Goal: Information Seeking & Learning: Learn about a topic

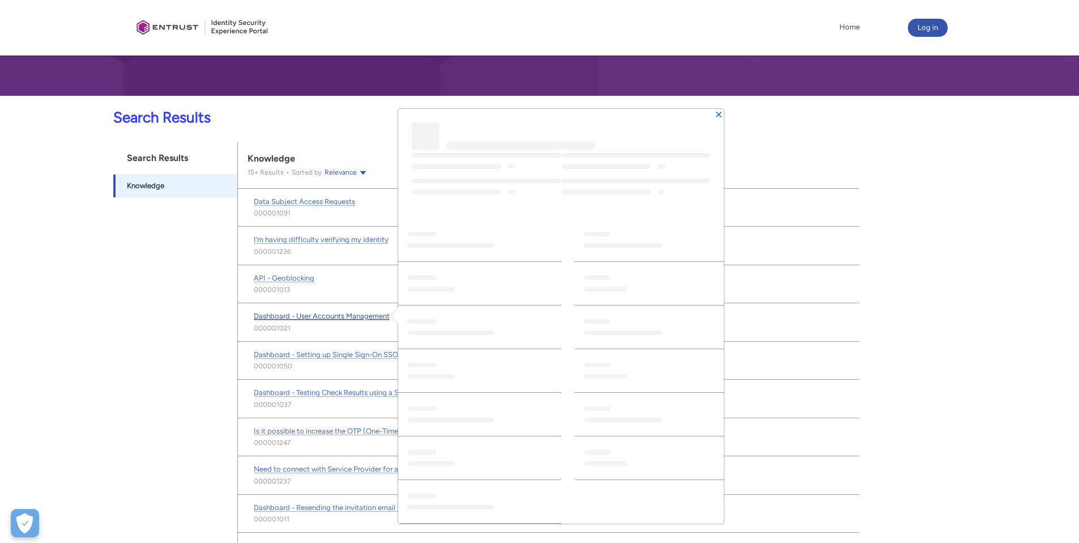
click at [348, 314] on span "Dashboard - User Accounts Management" at bounding box center [322, 316] width 136 height 8
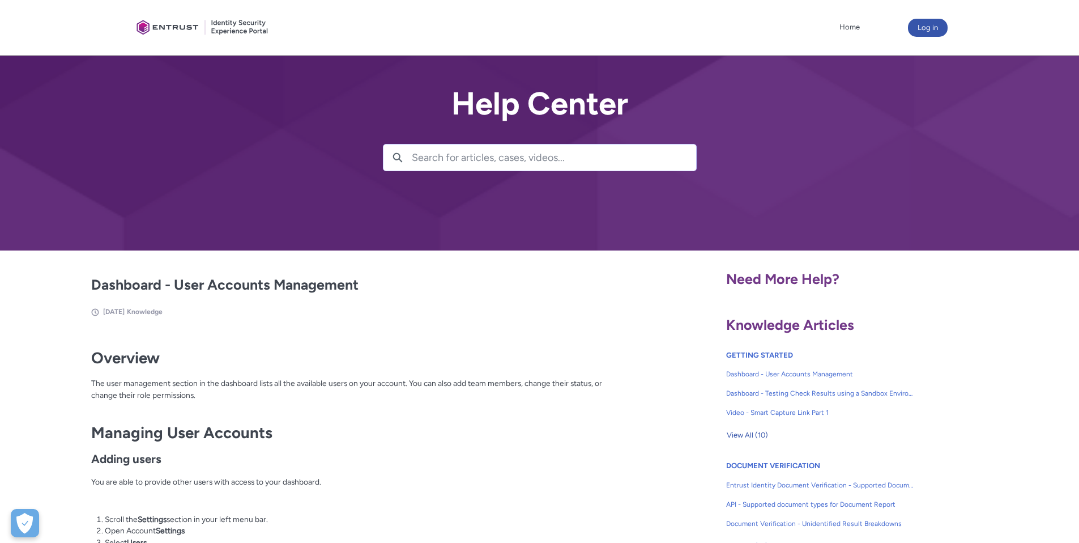
click at [525, 156] on input "Search for articles, cases, videos..." at bounding box center [554, 157] width 284 height 26
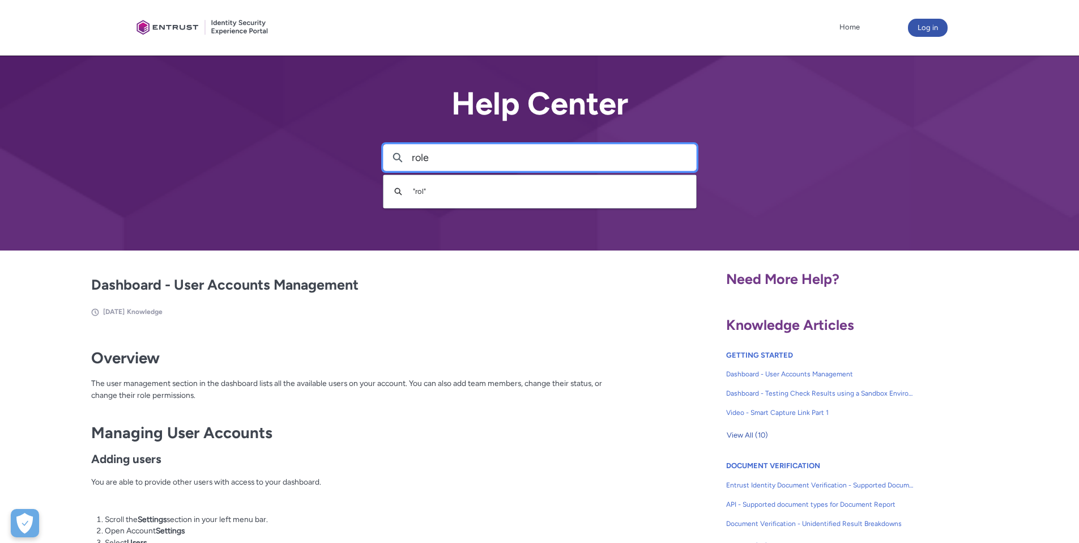
type input "role"
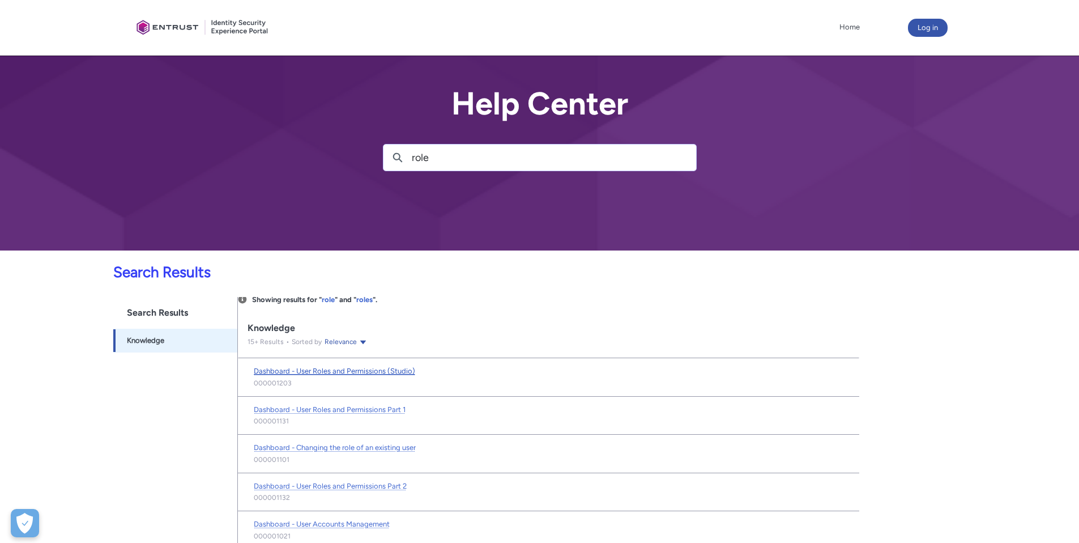
click at [373, 372] on span "Dashboard - User Roles and Permissions (Studio)" at bounding box center [334, 371] width 161 height 8
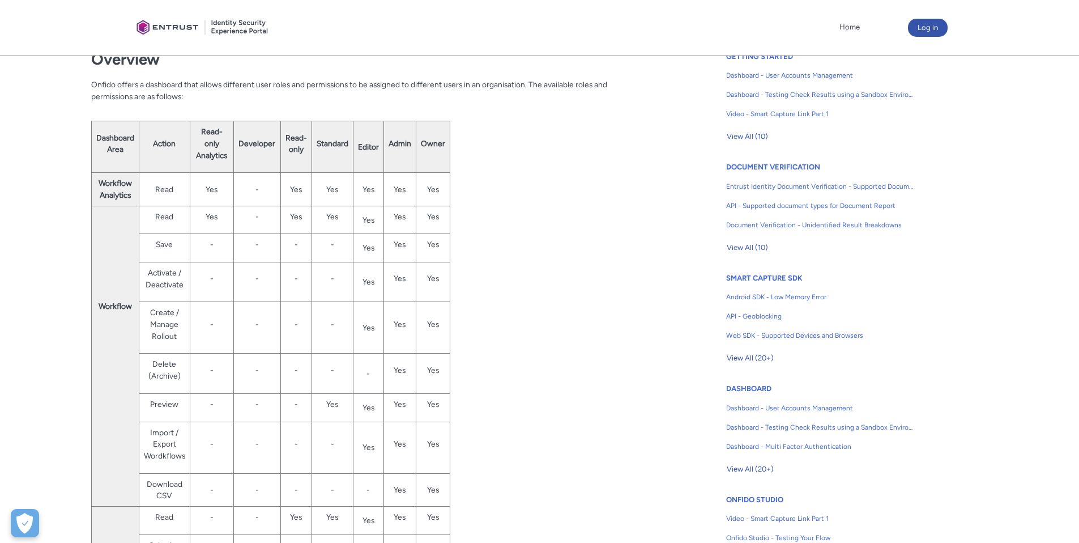
scroll to position [300, 0]
drag, startPoint x: 341, startPoint y: 186, endPoint x: 324, endPoint y: 192, distance: 17.4
click at [325, 192] on td "Yes" at bounding box center [332, 187] width 41 height 33
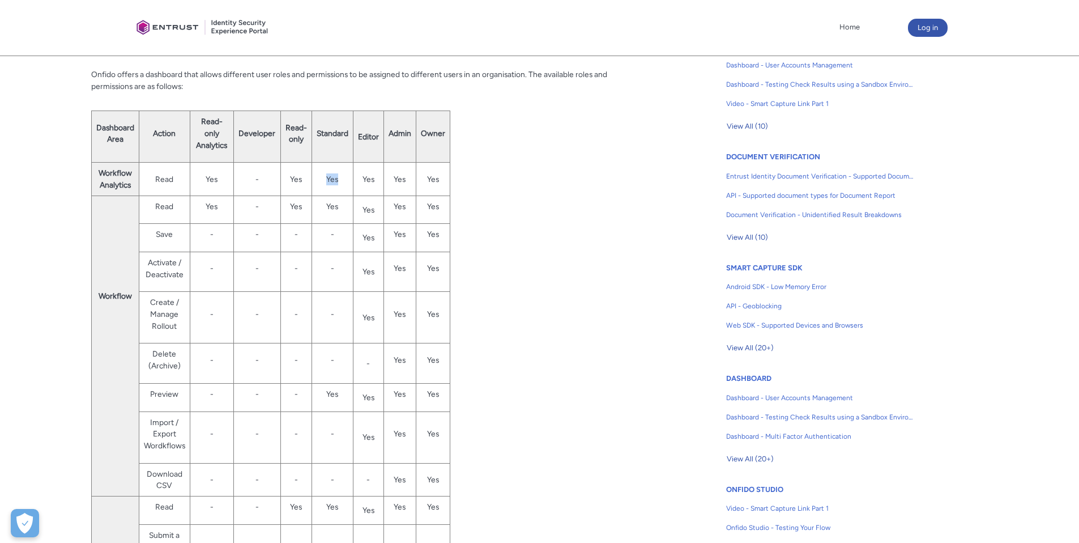
scroll to position [331, 0]
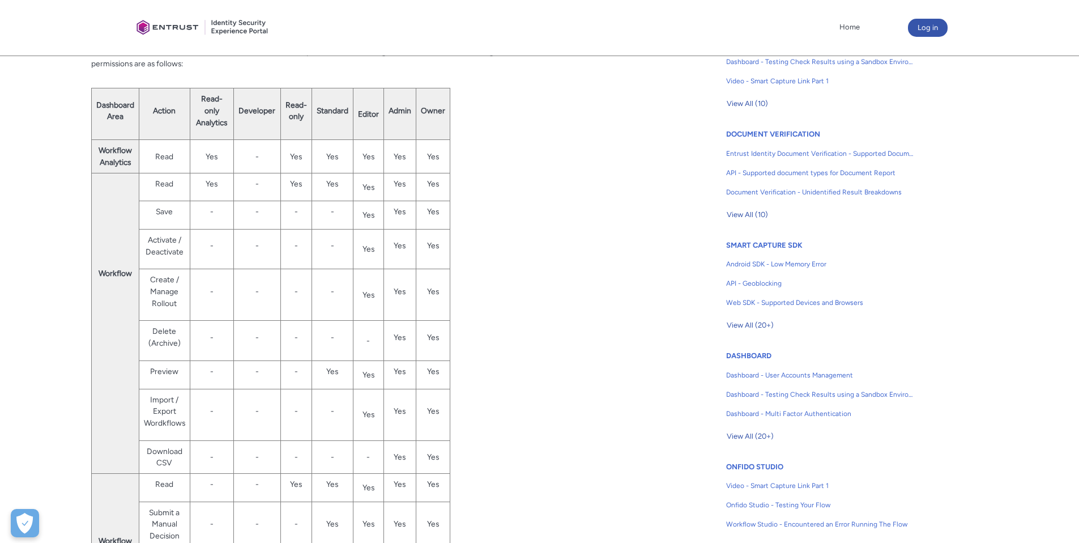
click at [334, 201] on td "-" at bounding box center [332, 215] width 41 height 28
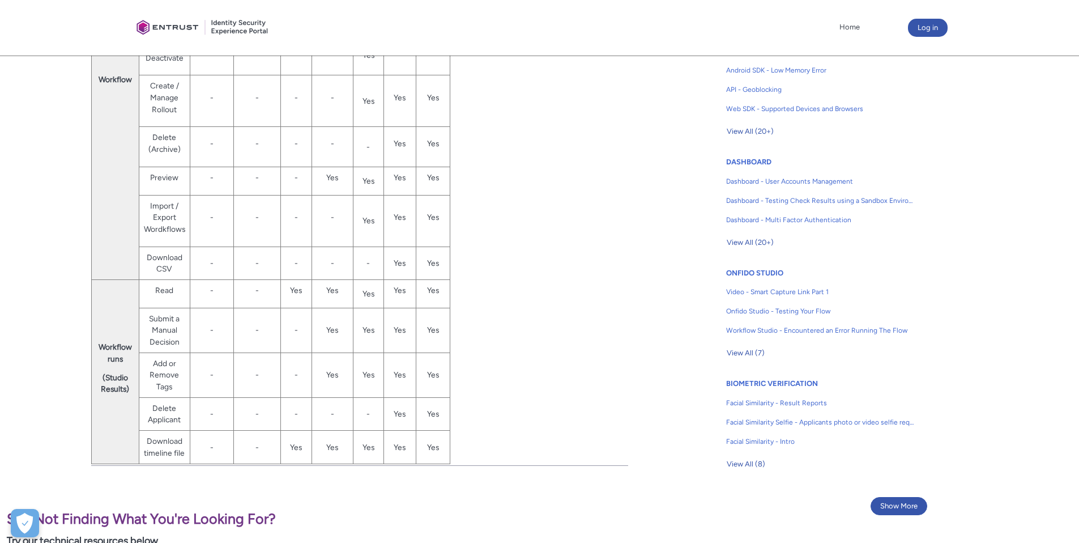
scroll to position [526, 0]
click at [342, 436] on td "Yes" at bounding box center [332, 446] width 41 height 33
click at [328, 461] on td "Yes" at bounding box center [332, 446] width 41 height 33
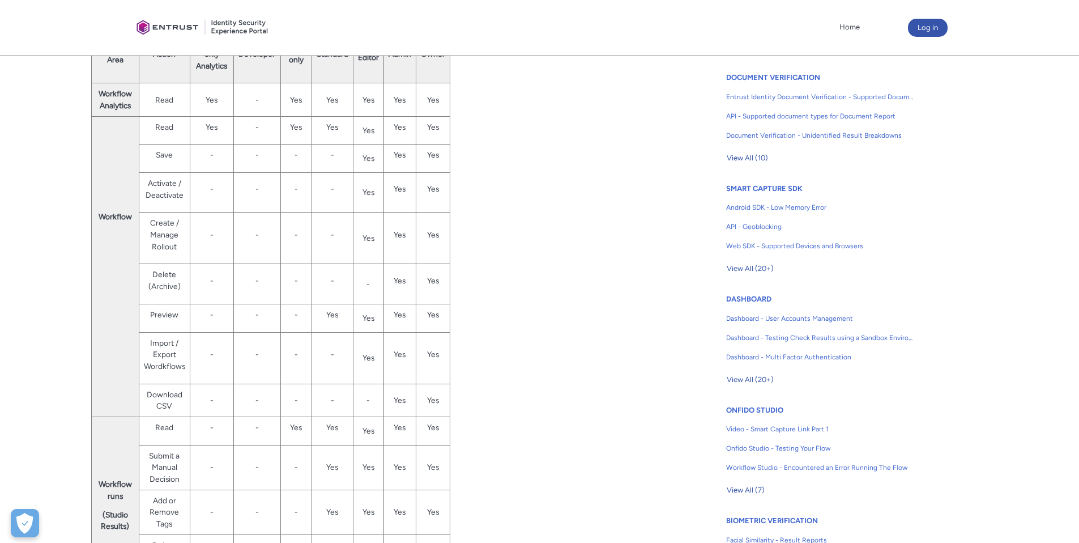
scroll to position [158, 0]
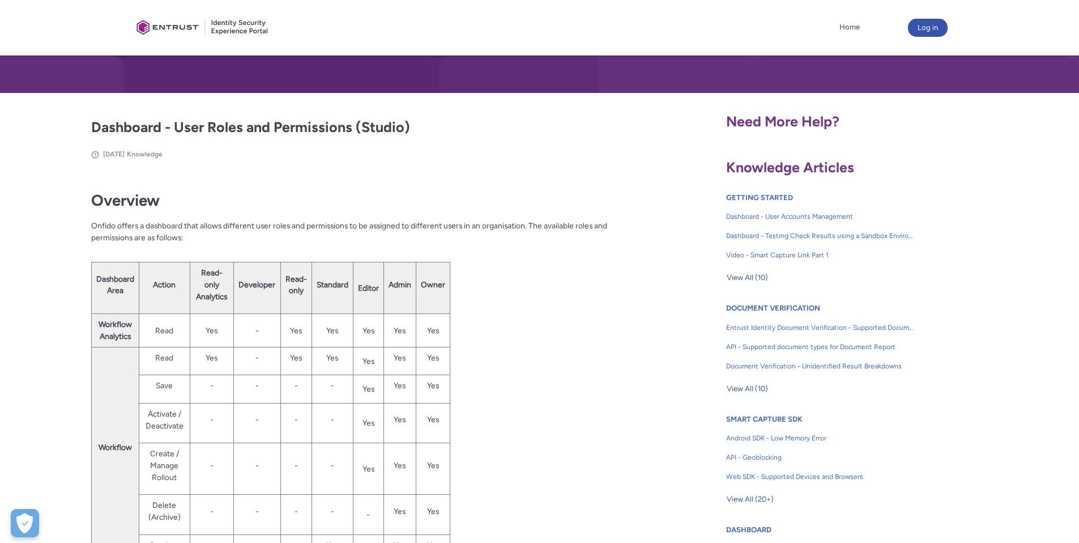
drag, startPoint x: 490, startPoint y: 389, endPoint x: 451, endPoint y: 407, distance: 42.9
click at [491, 389] on div "Overview Onfido offers a dashboard that allows different user roles and permiss…" at bounding box center [360, 505] width 538 height 651
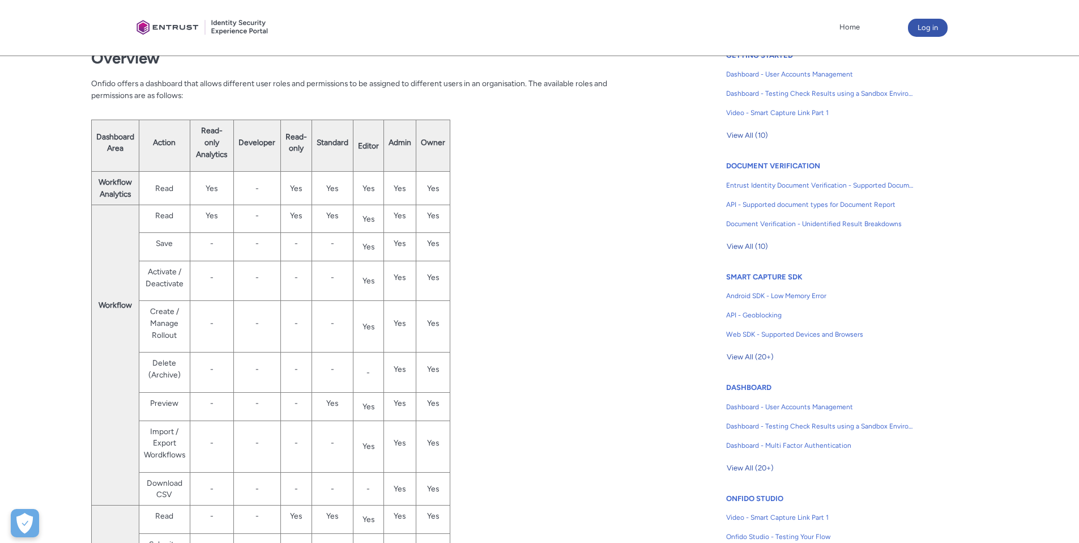
scroll to position [300, 0]
click at [373, 375] on td "-" at bounding box center [368, 372] width 31 height 40
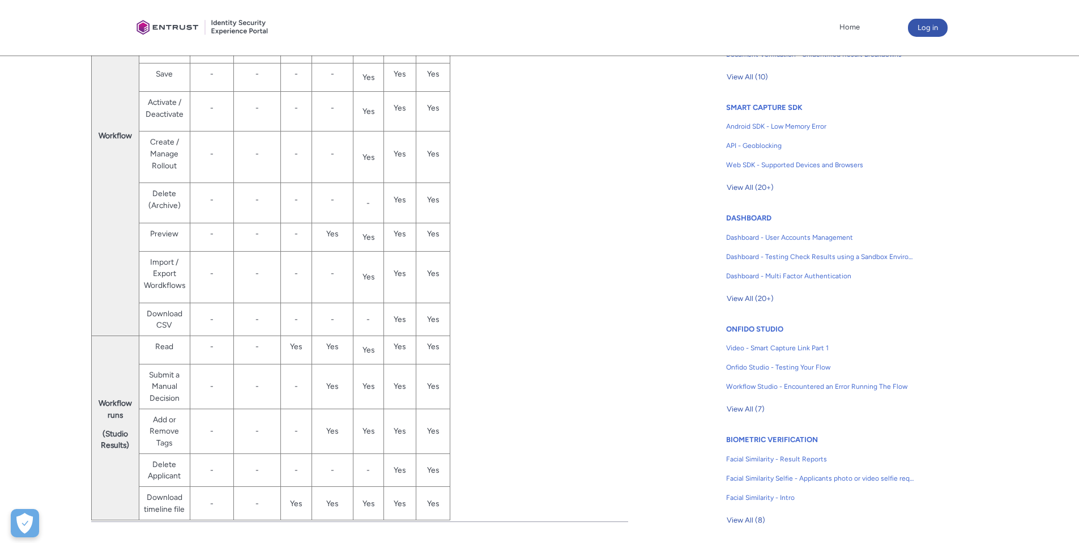
scroll to position [501, 0]
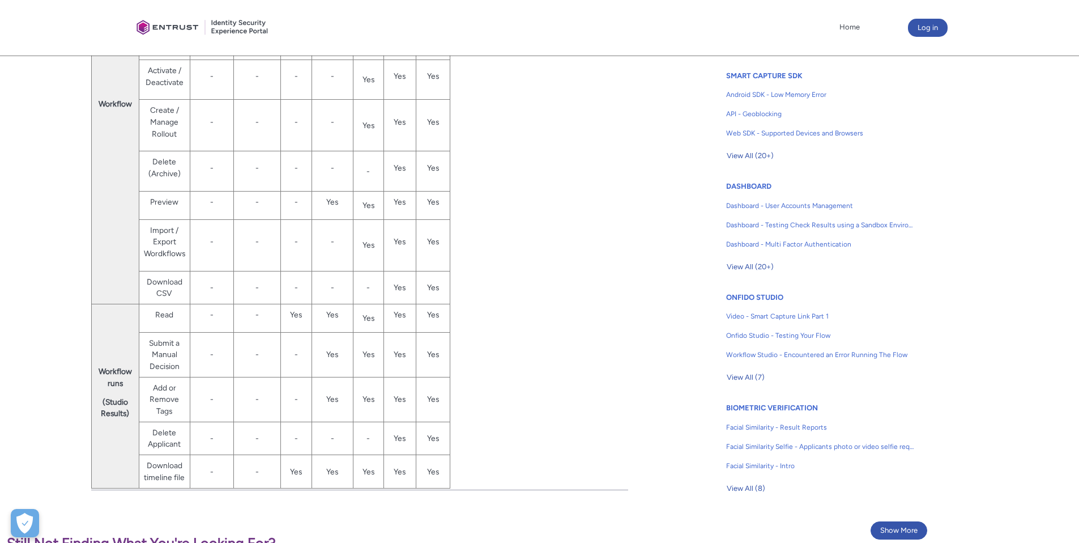
drag, startPoint x: 376, startPoint y: 282, endPoint x: 375, endPoint y: 295, distance: 13.6
click at [375, 295] on td "-" at bounding box center [368, 287] width 31 height 33
drag, startPoint x: 379, startPoint y: 443, endPoint x: 351, endPoint y: 443, distance: 27.2
click at [351, 443] on tr "Delete Applicant - - - - - Yes Yes" at bounding box center [270, 438] width 359 height 33
click at [375, 445] on td "-" at bounding box center [368, 438] width 31 height 33
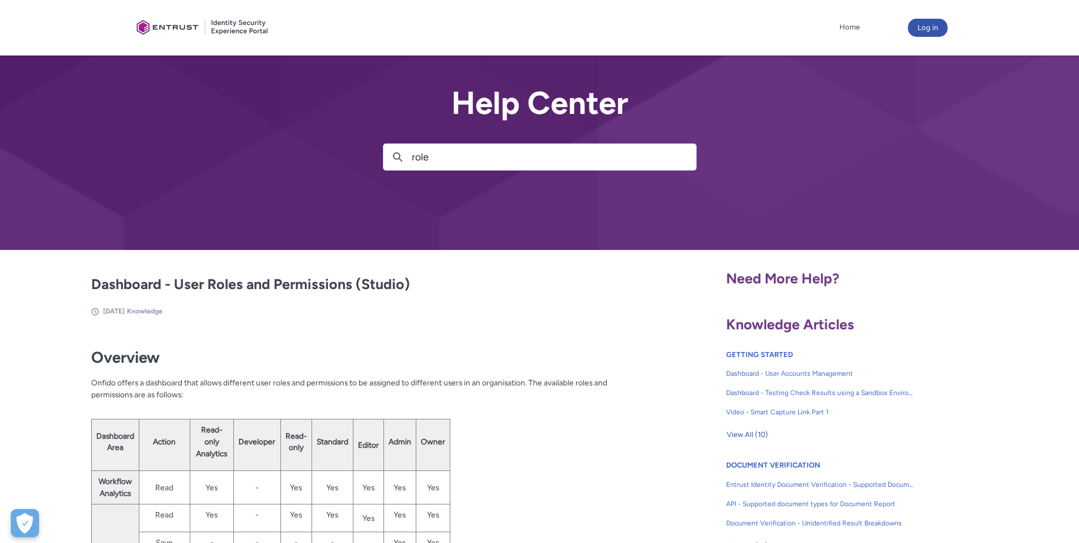
scroll to position [0, 0]
